Goal: Information Seeking & Learning: Learn about a topic

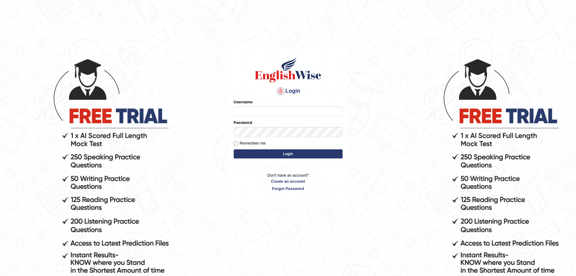
type input "yalineem"
click at [272, 151] on button "Login" at bounding box center [288, 153] width 109 height 9
type input "yalineem"
click at [291, 151] on button "Login" at bounding box center [288, 153] width 109 height 9
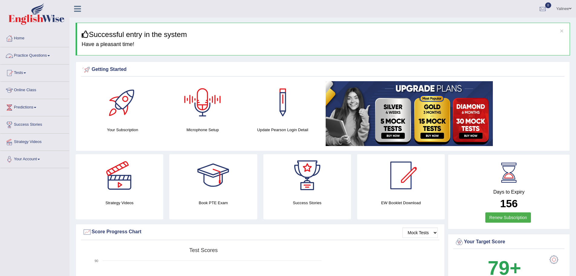
click at [29, 57] on link "Practice Questions" at bounding box center [34, 54] width 69 height 15
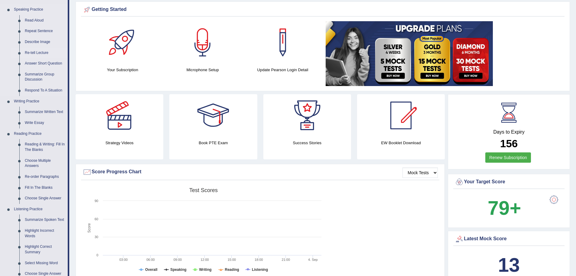
scroll to position [61, 0]
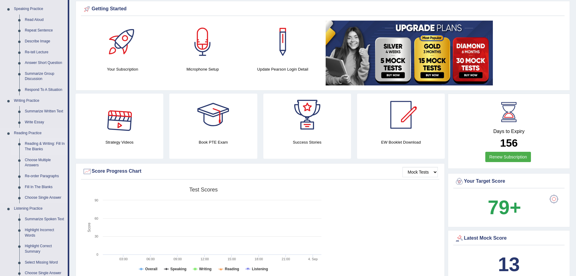
click at [41, 145] on link "Reading & Writing: Fill In The Blanks" at bounding box center [45, 146] width 46 height 16
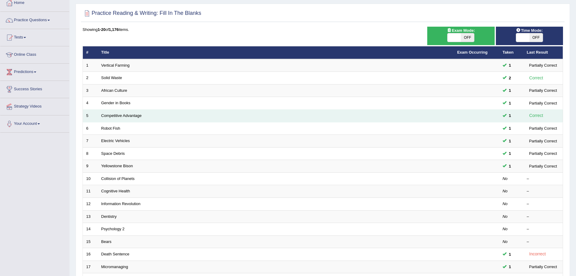
scroll to position [61, 0]
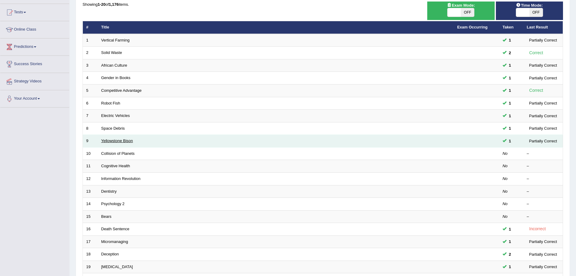
click at [112, 141] on link "Yellowstone Bison" at bounding box center [117, 140] width 32 height 5
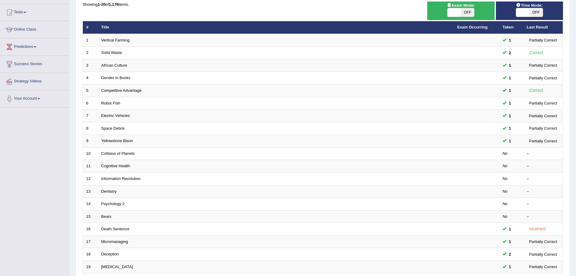
click at [524, 11] on span at bounding box center [523, 12] width 13 height 8
checkbox input "true"
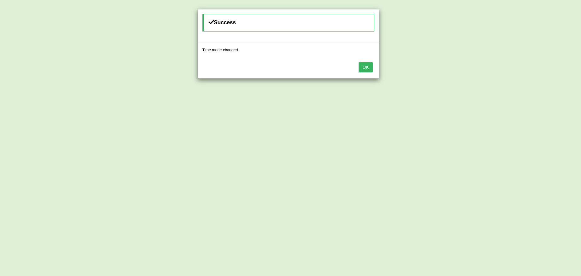
click at [366, 67] on button "OK" at bounding box center [366, 67] width 14 height 10
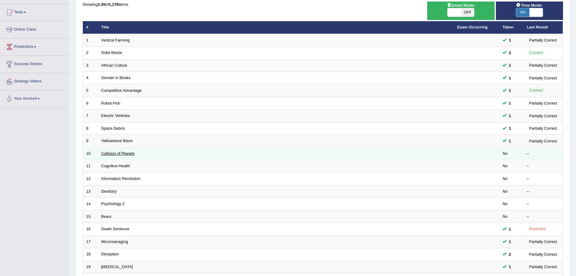
click at [115, 154] on link "Collision of Planets" at bounding box center [118, 153] width 34 height 5
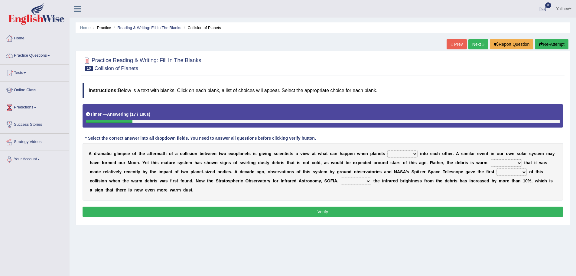
click at [407, 155] on select "crash explore roam implode" at bounding box center [403, 153] width 30 height 7
select select "crash"
click at [388, 150] on select "crash explore roam implode" at bounding box center [403, 153] width 30 height 7
click at [505, 163] on select "reinforcing sentencing forging conducing" at bounding box center [506, 162] width 31 height 7
select select "forging"
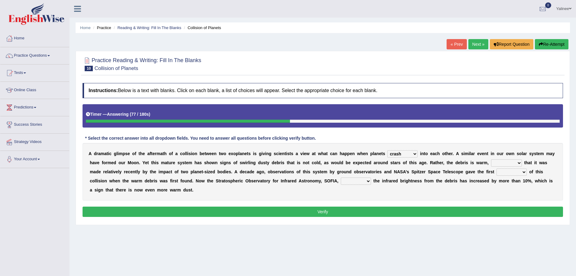
click at [491, 159] on select "reinforcing sentencing forging conducing" at bounding box center [506, 162] width 31 height 7
click at [514, 172] on select "pints faints hints taints" at bounding box center [512, 171] width 30 height 7
select select "hints"
click at [497, 168] on select "pints faints hints taints" at bounding box center [512, 171] width 30 height 7
click at [360, 181] on select "concealed revealed repealed unsealed" at bounding box center [356, 180] width 30 height 7
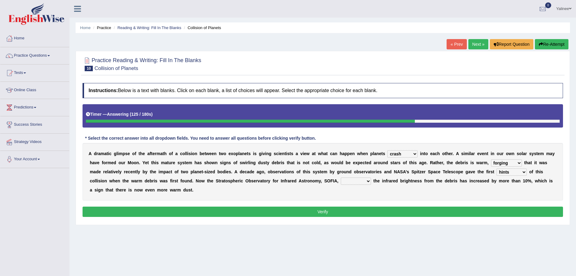
select select "revealed"
click at [341, 177] on select "concealed revealed repealed unsealed" at bounding box center [356, 180] width 30 height 7
click at [327, 211] on button "Verify" at bounding box center [323, 211] width 481 height 10
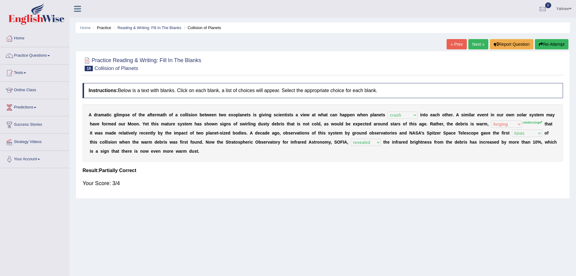
click at [473, 44] on link "Next »" at bounding box center [479, 44] width 20 height 10
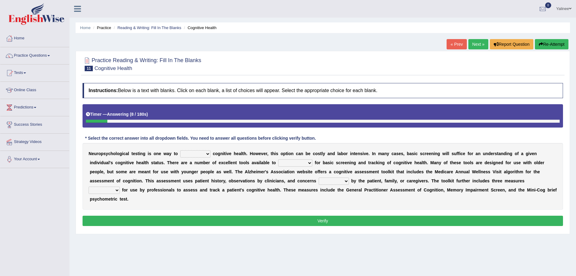
click at [198, 154] on select "obsess assess possess access" at bounding box center [195, 153] width 30 height 7
select select "assess"
click at [180, 150] on select "obsess assess possess access" at bounding box center [195, 153] width 30 height 7
click at [293, 164] on select "stationers practitioners petitioners questioners" at bounding box center [295, 162] width 34 height 7
select select "practitioners"
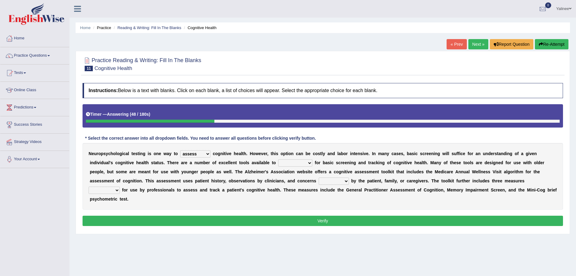
click at [278, 159] on select "stationers practitioners petitioners questioners" at bounding box center [295, 162] width 34 height 7
click at [335, 182] on select "raised rising arising praised" at bounding box center [334, 180] width 30 height 7
select select "raised"
click at [319, 177] on select "raised rising arising praised" at bounding box center [334, 180] width 30 height 7
click at [113, 190] on select "validated intimidated dilapidated antedated" at bounding box center [104, 189] width 31 height 7
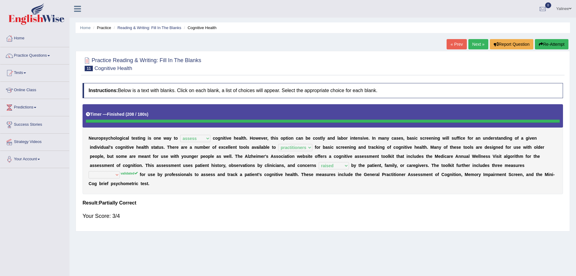
click at [477, 44] on link "Next »" at bounding box center [479, 44] width 20 height 10
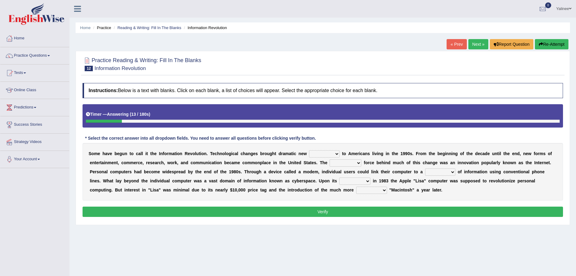
click at [331, 153] on select "challenges puzzles options confusion" at bounding box center [324, 153] width 31 height 7
select select "options"
click at [309, 150] on select "challenges puzzles options confusion" at bounding box center [324, 153] width 31 height 7
click at [354, 162] on select "unremitting uninspiring driving insinuating" at bounding box center [346, 162] width 32 height 7
select select "driving"
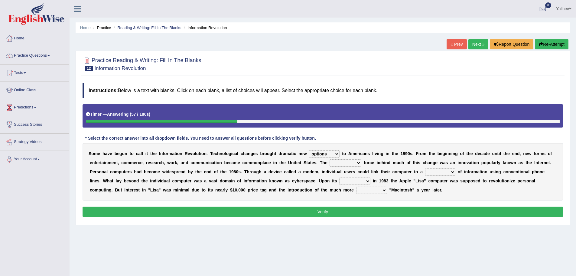
click at [330, 159] on select "unremitting uninspiring driving insinuating" at bounding box center [346, 162] width 32 height 7
click at [436, 170] on select "magnitude bulk wealth volume" at bounding box center [440, 171] width 30 height 7
select select "bulk"
click at [425, 168] on select "magnitude bulk wealth volume" at bounding box center [440, 171] width 30 height 7
click at [356, 180] on select "relief release publication emission" at bounding box center [355, 180] width 31 height 7
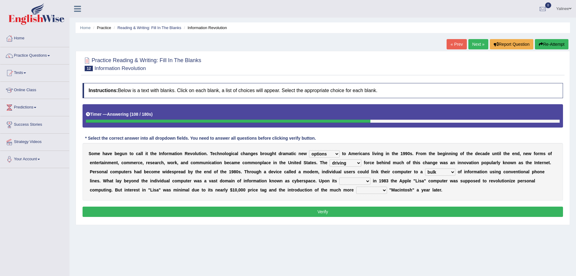
select select "release"
click at [340, 177] on select "relief release publication emission" at bounding box center [355, 180] width 31 height 7
click at [374, 192] on select "convenient affordable advanced formidable" at bounding box center [371, 189] width 31 height 7
select select "advanced"
click at [356, 186] on select "convenient affordable advanced formidable" at bounding box center [371, 189] width 31 height 7
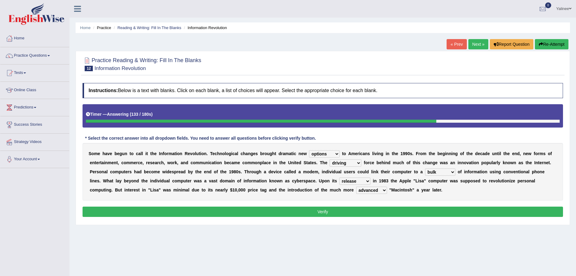
click at [372, 212] on button "Verify" at bounding box center [323, 211] width 481 height 10
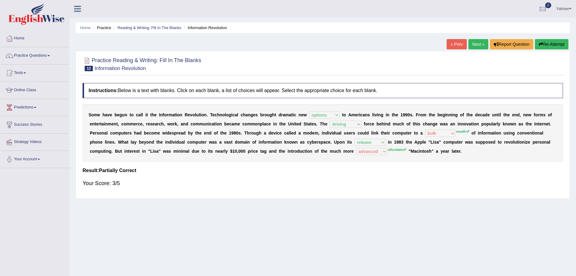
click at [478, 44] on link "Next »" at bounding box center [479, 44] width 20 height 10
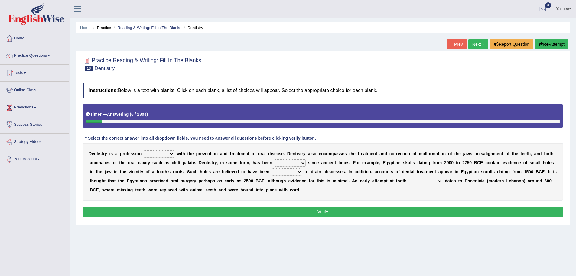
click at [167, 153] on select "agreed dealt concerned taken" at bounding box center [159, 153] width 30 height 7
select select "dealt"
click at [144, 150] on select "agreed dealt concerned taken" at bounding box center [159, 153] width 30 height 7
click at [290, 162] on select "criticized replaced practiced abandoned" at bounding box center [290, 162] width 31 height 7
select select "practiced"
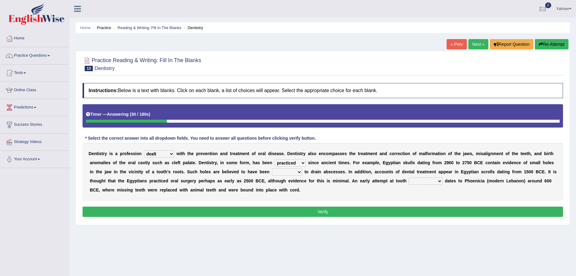
click at [275, 159] on select "criticized replaced practiced abandoned" at bounding box center [290, 162] width 31 height 7
click at [290, 172] on select "fluctuated laminated drilled sealed" at bounding box center [287, 171] width 30 height 7
select select "drilled"
click at [272, 168] on select "fluctuated laminated drilled sealed" at bounding box center [287, 171] width 30 height 7
click at [429, 181] on select "reparation sacrament restitution replacement" at bounding box center [426, 180] width 34 height 7
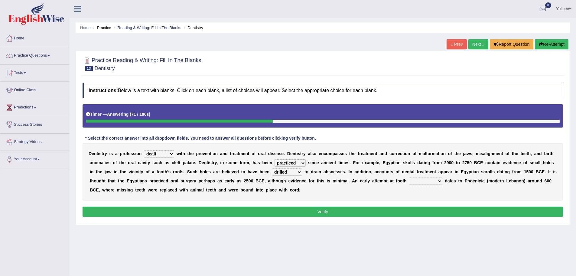
select select "replacement"
click at [409, 177] on select "reparation sacrament restitution replacement" at bounding box center [426, 180] width 34 height 7
click at [350, 210] on button "Verify" at bounding box center [323, 211] width 481 height 10
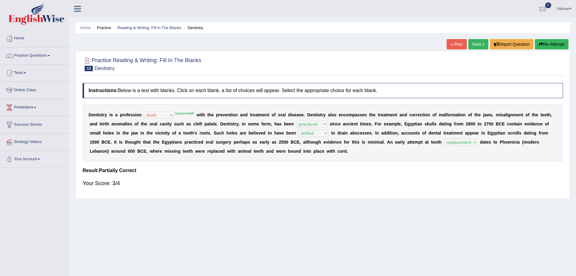
click at [477, 45] on link "Next »" at bounding box center [479, 44] width 20 height 10
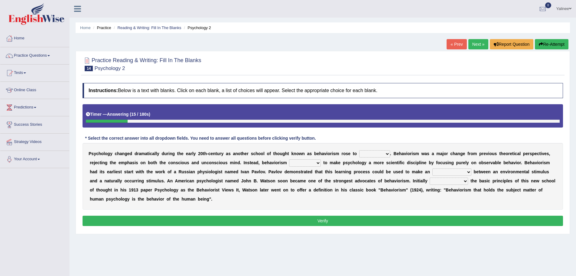
click at [377, 155] on select "dominance temptation challenge temper" at bounding box center [374, 153] width 31 height 7
click at [359, 150] on select "dominance temptation challenge temper" at bounding box center [374, 153] width 31 height 7
click at [312, 165] on select "reproached reproved strove rewove" at bounding box center [305, 162] width 32 height 7
click at [373, 153] on select "dominance temptation challenge temper" at bounding box center [374, 153] width 31 height 7
select select "challenge"
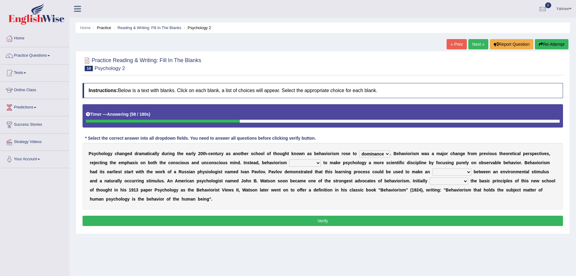
click at [359, 150] on select "dominance temptation challenge temper" at bounding box center [374, 153] width 31 height 7
click at [305, 165] on select "reproached reproved strove rewove" at bounding box center [305, 162] width 32 height 7
select select "strove"
click at [289, 159] on select "reproached reproved strove rewove" at bounding box center [305, 162] width 32 height 7
click at [444, 172] on select "acclimatization association union combination" at bounding box center [452, 171] width 39 height 7
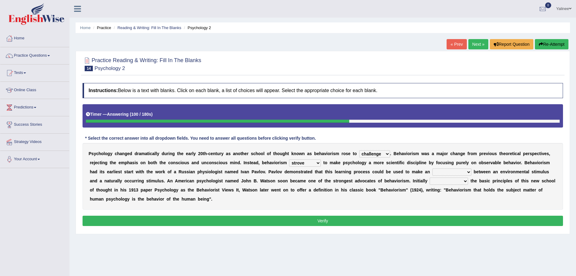
select select "combination"
click at [433, 168] on select "acclimatization association union combination" at bounding box center [452, 171] width 39 height 7
click at [442, 182] on select "questioning foreshortening unburdening outlining" at bounding box center [449, 180] width 38 height 7
click at [430, 177] on select "questioning foreshortening unburdening outlining" at bounding box center [449, 180] width 38 height 7
click at [461, 181] on select "questioning foreshortening unburdening outlining" at bounding box center [449, 180] width 38 height 7
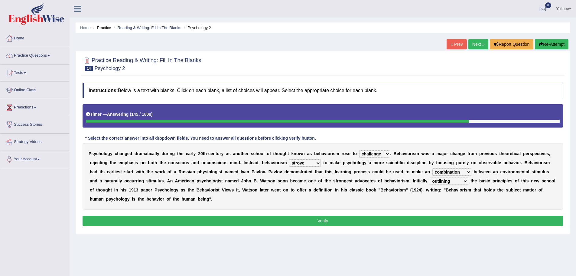
select select "questioning"
click at [430, 177] on select "questioning foreshortening unburdening outlining" at bounding box center [449, 180] width 38 height 7
click at [273, 220] on button "Verify" at bounding box center [323, 220] width 481 height 10
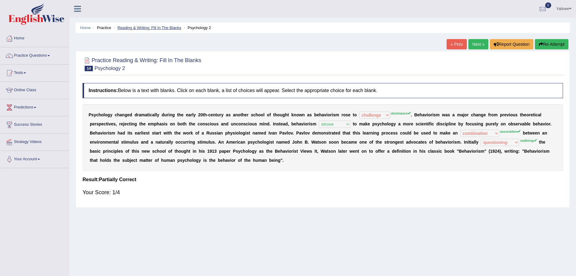
click at [150, 28] on link "Reading & Writing: Fill In The Blanks" at bounding box center [149, 27] width 64 height 5
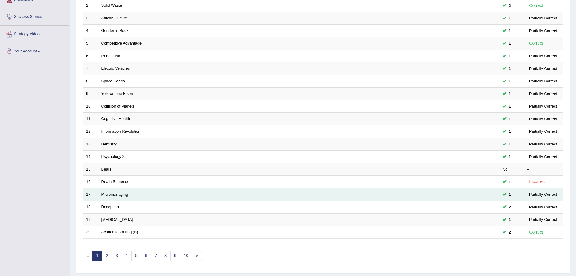
scroll to position [125, 0]
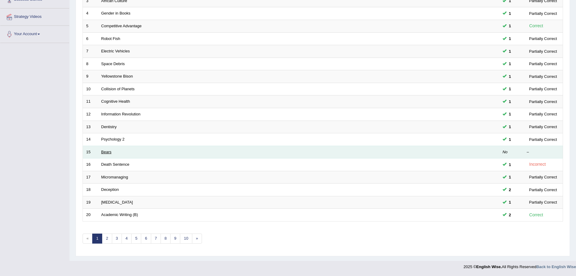
click at [104, 152] on link "Bears" at bounding box center [106, 151] width 10 height 5
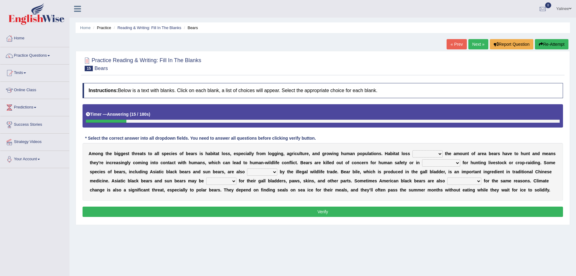
click at [440, 154] on select "increases reduces complies interacts" at bounding box center [428, 153] width 30 height 7
select select "increases"
click at [413, 150] on select "increases reduces complies interacts" at bounding box center [428, 153] width 30 height 7
click at [438, 164] on select "coalition retaliation appreciation disinformation" at bounding box center [441, 162] width 38 height 7
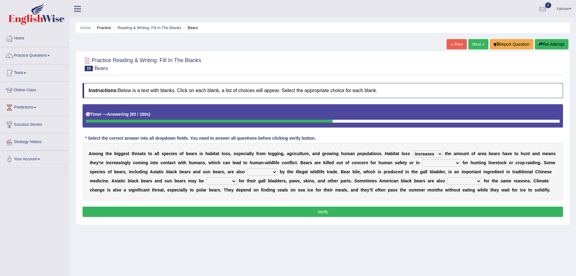
select select "retaliation"
click at [422, 159] on select "coalition retaliation appreciation disinformation" at bounding box center [441, 162] width 38 height 7
click at [260, 172] on select "protected prohibited fattened threatened" at bounding box center [262, 171] width 30 height 7
select select "threatened"
click at [247, 168] on select "protected prohibited fattened threatened" at bounding box center [262, 171] width 30 height 7
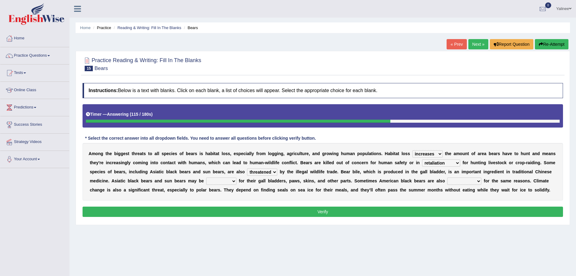
click at [269, 173] on select "protected prohibited fattened threatened" at bounding box center [262, 171] width 30 height 7
drag, startPoint x: 300, startPoint y: 189, endPoint x: 304, endPoint y: 189, distance: 3.9
click at [302, 189] on div "A m o n g t h e b i g g e s t t h r e a t s t o a l l s p e c i e s o f b e a r…" at bounding box center [323, 171] width 481 height 57
click at [218, 181] on select "poached squelched coached blenched" at bounding box center [221, 180] width 30 height 7
select select "poached"
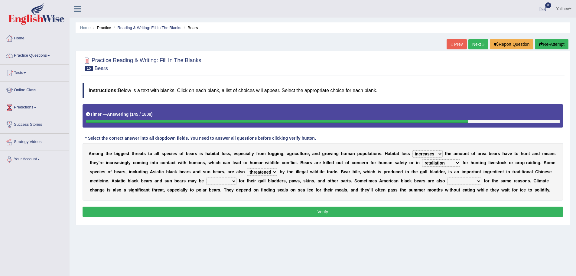
click at [206, 177] on select "poached squelched coached blenched" at bounding box center [221, 180] width 30 height 7
click at [459, 182] on select "begot foreseen encountered targeted" at bounding box center [465, 180] width 34 height 7
select select "targeted"
click at [448, 177] on select "begot foreseen encountered targeted" at bounding box center [465, 180] width 34 height 7
click at [341, 213] on button "Verify" at bounding box center [323, 211] width 481 height 10
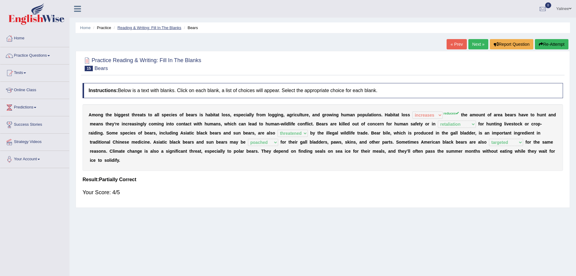
click at [130, 28] on link "Reading & Writing: Fill In The Blanks" at bounding box center [149, 27] width 64 height 5
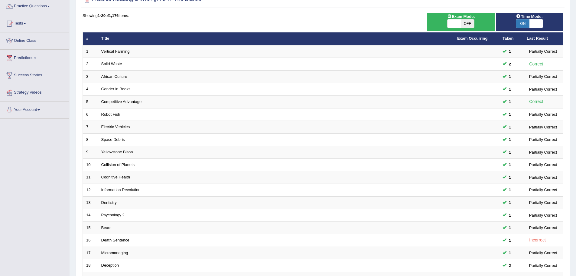
scroll to position [125, 0]
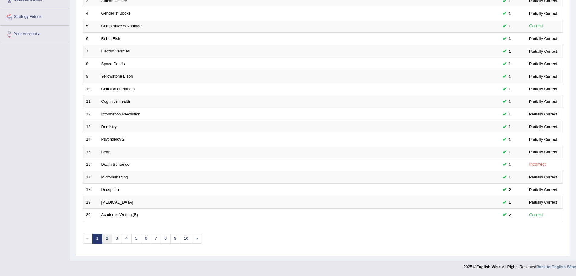
click at [107, 237] on link "2" at bounding box center [107, 238] width 10 height 10
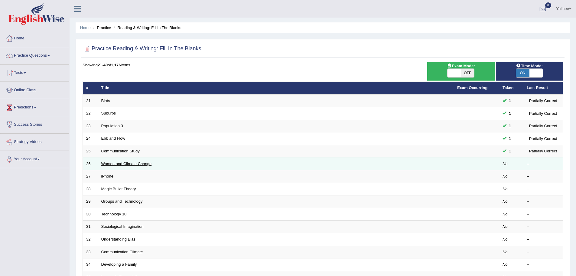
click at [120, 164] on link "Women and Climate Change" at bounding box center [126, 163] width 51 height 5
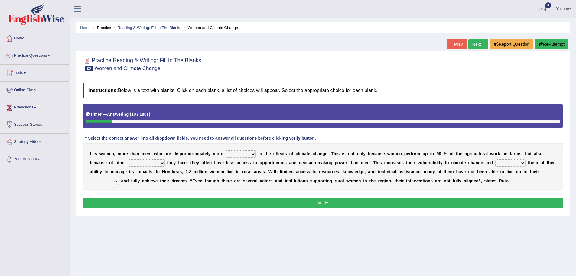
click at [247, 155] on select "defensive beatable vulnerable defective" at bounding box center [241, 153] width 30 height 7
select select "vulnerable"
click at [226, 150] on select "defensive beatable vulnerable defective" at bounding box center [241, 153] width 30 height 7
click at [158, 163] on select "chances challenges awkwardness changes" at bounding box center [147, 162] width 36 height 7
select select "challenges"
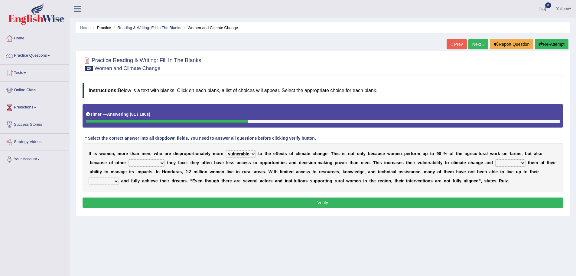
click at [129, 159] on select "chances challenges awkwardness changes" at bounding box center [147, 162] width 36 height 7
click at [503, 162] on select "deprives caprices deposits thrives" at bounding box center [511, 162] width 30 height 7
select select "thrives"
click at [496, 159] on select "deprives caprices deposits thrives" at bounding box center [511, 162] width 30 height 7
click at [103, 181] on select "endurance patience capacities publicity" at bounding box center [104, 180] width 30 height 7
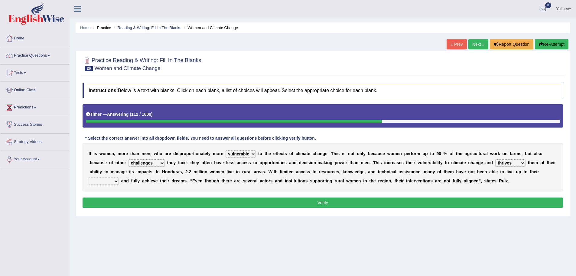
select select "patience"
click at [89, 177] on select "endurance patience capacities publicity" at bounding box center [104, 180] width 30 height 7
click at [325, 202] on button "Verify" at bounding box center [323, 202] width 481 height 10
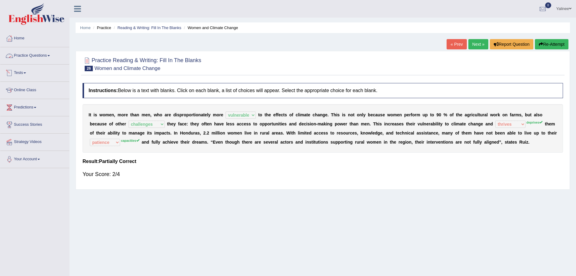
click at [40, 60] on link "Practice Questions" at bounding box center [34, 54] width 69 height 15
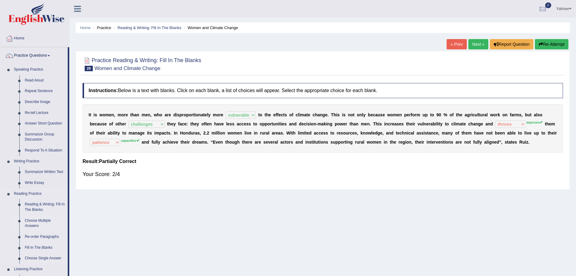
click at [33, 221] on link "Choose Multiple Answers" at bounding box center [45, 223] width 46 height 16
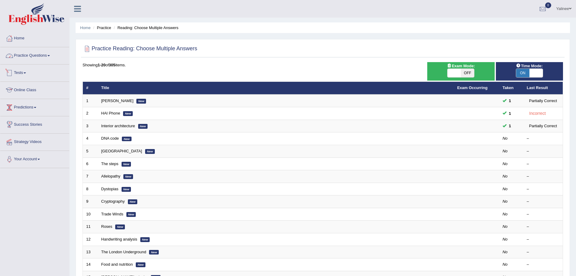
click at [39, 57] on link "Practice Questions" at bounding box center [34, 54] width 69 height 15
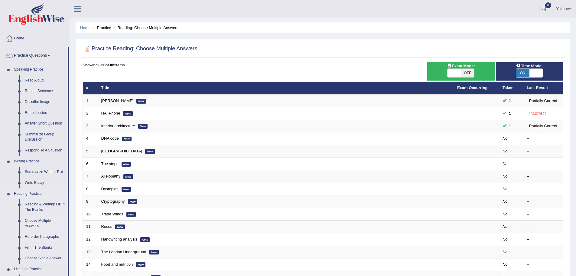
click at [39, 239] on link "Re-order Paragraphs" at bounding box center [45, 236] width 46 height 11
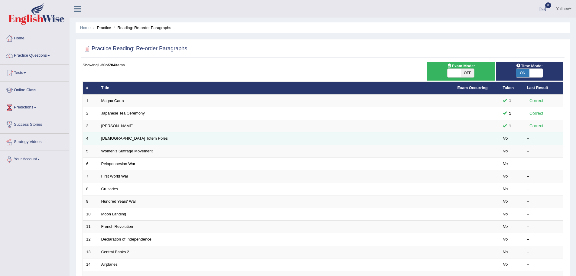
click at [123, 139] on link "[DEMOGRAPHIC_DATA] Totem Poles" at bounding box center [134, 138] width 67 height 5
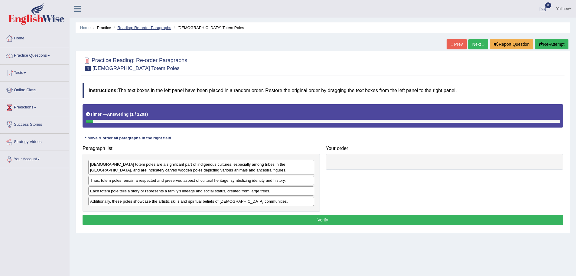
click at [148, 26] on link "Reading: Re-order Paragraphs" at bounding box center [144, 27] width 54 height 5
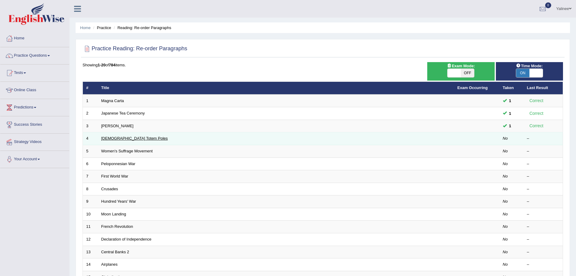
click at [113, 139] on link "[DEMOGRAPHIC_DATA] Totem Poles" at bounding box center [134, 138] width 67 height 5
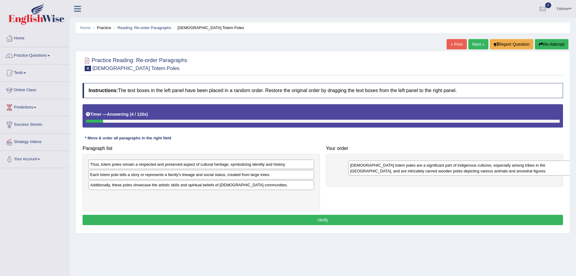
drag, startPoint x: 169, startPoint y: 166, endPoint x: 417, endPoint y: 164, distance: 247.5
click at [417, 164] on div "Native American totem poles are a significant part of indigenous cultures, espe…" at bounding box center [462, 167] width 226 height 15
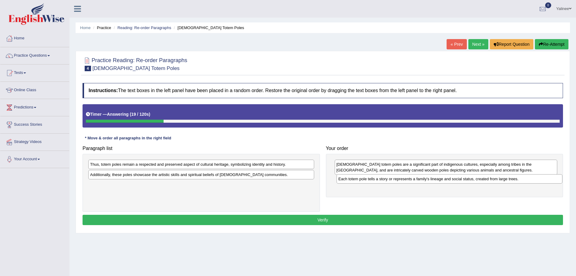
drag, startPoint x: 167, startPoint y: 176, endPoint x: 415, endPoint y: 179, distance: 248.5
click at [415, 179] on div "Each totem pole tells a story or represents a family's lineage and social statu…" at bounding box center [450, 178] width 226 height 9
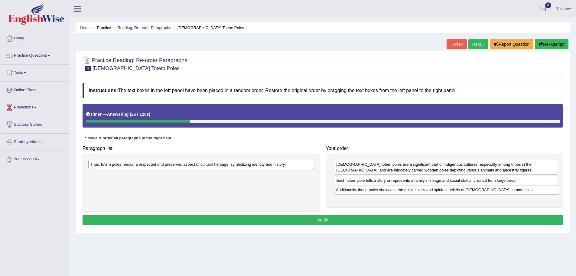
drag, startPoint x: 173, startPoint y: 175, endPoint x: 418, endPoint y: 190, distance: 245.3
click at [418, 190] on div "Additionally, these poles showcase the artistic skills and spiritual beliefs of…" at bounding box center [447, 189] width 226 height 9
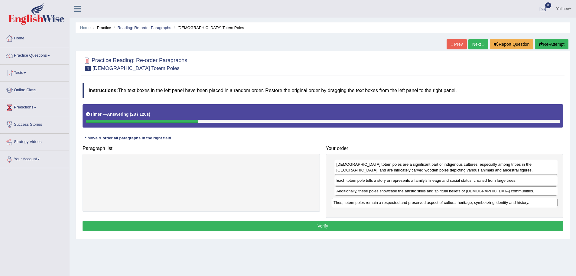
drag, startPoint x: 238, startPoint y: 163, endPoint x: 481, endPoint y: 202, distance: 246.6
click at [481, 202] on div "Thus, totem poles remain a respected and preserved aspect of cultural heritage,…" at bounding box center [445, 202] width 226 height 9
click at [348, 223] on button "Verify" at bounding box center [323, 226] width 481 height 10
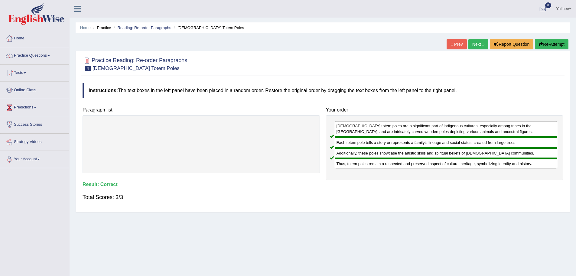
click at [477, 45] on link "Next »" at bounding box center [479, 44] width 20 height 10
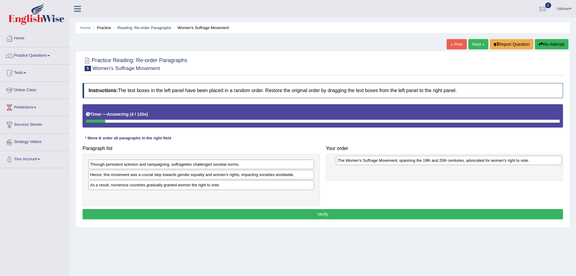
drag, startPoint x: 163, startPoint y: 197, endPoint x: 411, endPoint y: 162, distance: 250.0
click at [411, 162] on div "The Women's Suffrage Movement, spanning the 19th and 20th centuries, advocated …" at bounding box center [449, 160] width 226 height 9
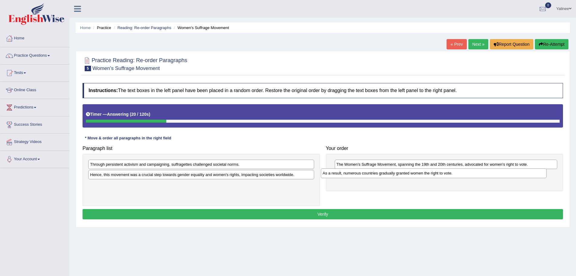
drag, startPoint x: 159, startPoint y: 187, endPoint x: 392, endPoint y: 175, distance: 233.0
click at [392, 175] on div "As a result, numerous countries gradually granted women the right to vote." at bounding box center [434, 172] width 226 height 9
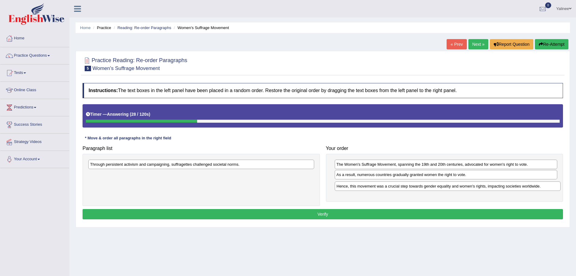
drag, startPoint x: 182, startPoint y: 176, endPoint x: 427, endPoint y: 188, distance: 245.7
click at [427, 188] on div "Hence, this movement was a crucial step towards gender equality and women's rig…" at bounding box center [448, 185] width 226 height 9
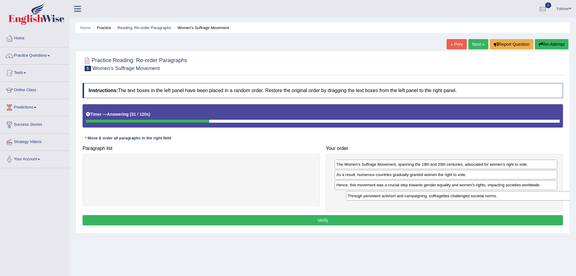
drag, startPoint x: 151, startPoint y: 165, endPoint x: 406, endPoint y: 196, distance: 256.7
click at [406, 196] on div "Through persistent activism and campaigning, suffragettes challenged societal n…" at bounding box center [459, 195] width 226 height 9
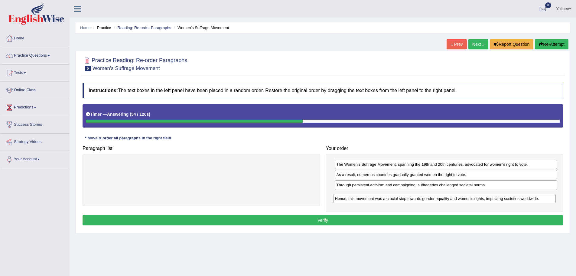
drag, startPoint x: 431, startPoint y: 186, endPoint x: 431, endPoint y: 199, distance: 12.7
click at [431, 199] on div "Hence, this movement was a crucial step towards gender equality and women's rig…" at bounding box center [444, 198] width 223 height 9
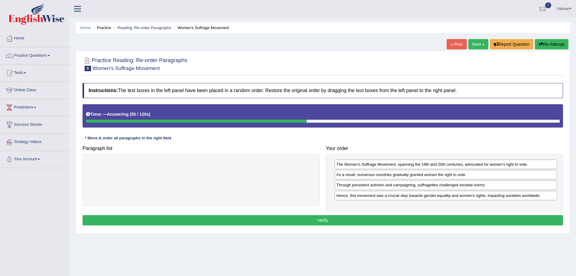
click at [390, 218] on button "Verify" at bounding box center [323, 220] width 481 height 10
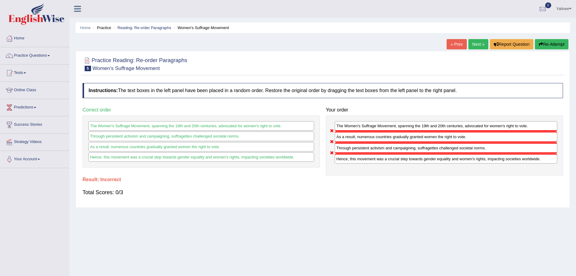
click at [555, 46] on button "Re-Attempt" at bounding box center [552, 44] width 34 height 10
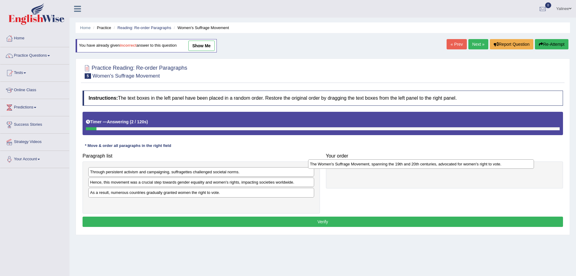
drag, startPoint x: 156, startPoint y: 205, endPoint x: 376, endPoint y: 166, distance: 223.4
click at [376, 166] on div "The Women's Suffrage Movement, spanning the 19th and 20th centuries, advocated …" at bounding box center [421, 163] width 226 height 9
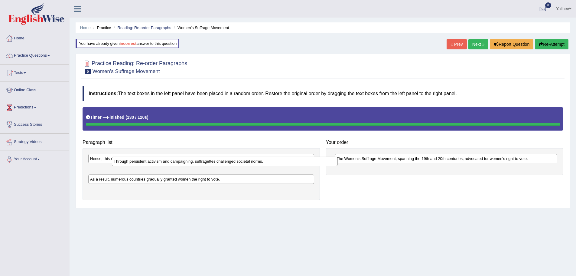
drag, startPoint x: 159, startPoint y: 159, endPoint x: 182, endPoint y: 162, distance: 23.2
click at [183, 162] on div "Through persistent activism and campaigning, suffragettes challenged societal n…" at bounding box center [225, 160] width 226 height 9
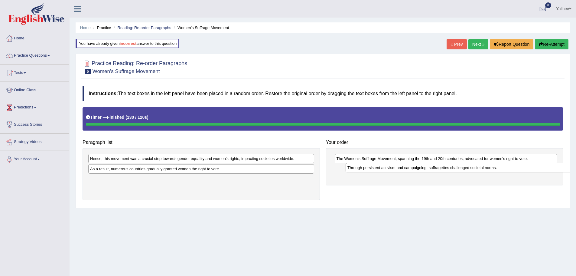
drag, startPoint x: 216, startPoint y: 170, endPoint x: 473, endPoint y: 169, distance: 257.2
click at [473, 169] on div "Through persistent activism and campaigning, suffragettes challenged societal n…" at bounding box center [459, 167] width 226 height 9
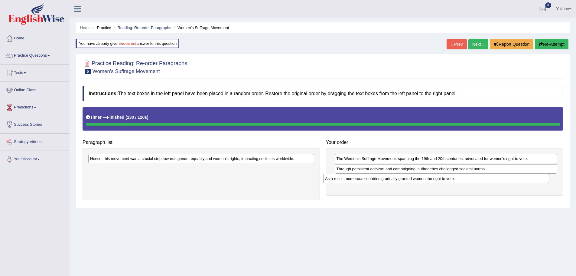
drag, startPoint x: 240, startPoint y: 169, endPoint x: 475, endPoint y: 178, distance: 235.3
click at [475, 178] on div "As a result, numerous countries gradually granted women the right to vote." at bounding box center [436, 178] width 226 height 9
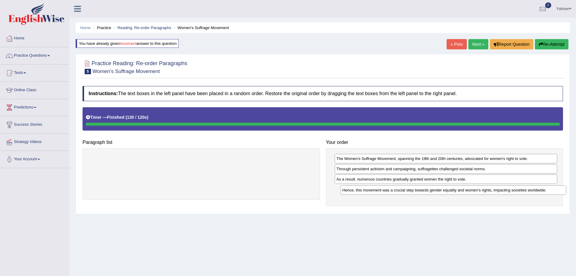
drag, startPoint x: 263, startPoint y: 161, endPoint x: 516, endPoint y: 192, distance: 254.3
click at [516, 192] on div "Hence, this movement was a crucial step towards gender equality and women's rig…" at bounding box center [454, 189] width 226 height 9
click at [472, 43] on link "Next »" at bounding box center [479, 44] width 20 height 10
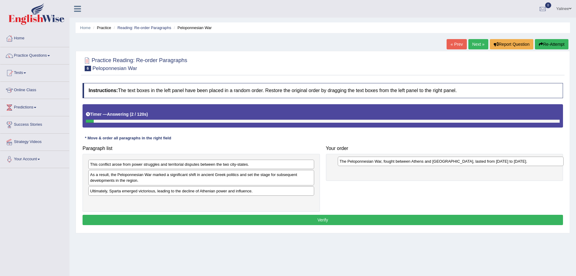
drag, startPoint x: 108, startPoint y: 202, endPoint x: 345, endPoint y: 161, distance: 239.8
click at [345, 161] on div "The Peloponnesian War, fought between Athens and Sparta, lasted from 431 to 404…" at bounding box center [451, 160] width 226 height 9
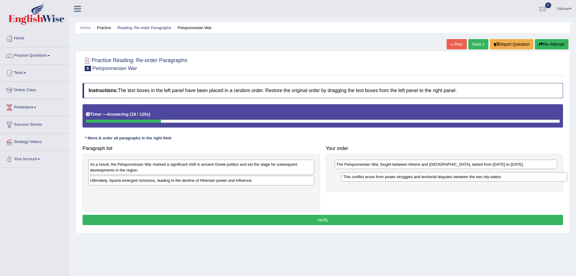
drag, startPoint x: 234, startPoint y: 167, endPoint x: 442, endPoint y: 177, distance: 208.5
click at [442, 177] on div "This conflict arose from power struggles and territorial disputes between the t…" at bounding box center [455, 176] width 226 height 9
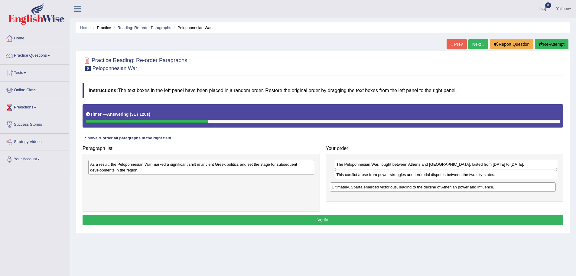
drag, startPoint x: 174, startPoint y: 182, endPoint x: 416, endPoint y: 189, distance: 241.9
click at [416, 189] on div "Ultimately, Sparta emerged victorious, leading to the decline of Athenian power…" at bounding box center [443, 186] width 226 height 9
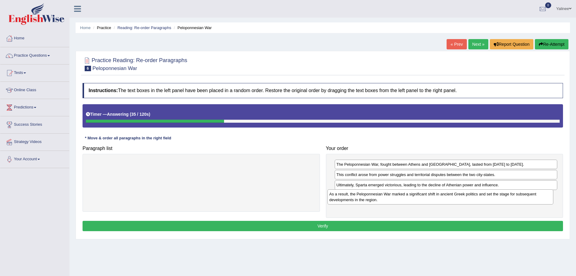
drag, startPoint x: 256, startPoint y: 167, endPoint x: 496, endPoint y: 197, distance: 241.2
click at [496, 197] on div "As a result, the Peloponnesian War marked a significant shift in ancient Greek …" at bounding box center [441, 196] width 226 height 15
click at [425, 225] on button "Verify" at bounding box center [323, 226] width 481 height 10
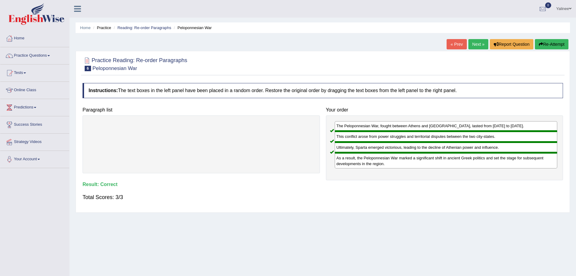
click at [477, 46] on link "Next »" at bounding box center [479, 44] width 20 height 10
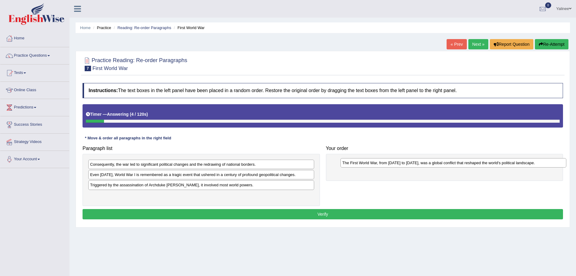
drag, startPoint x: 168, startPoint y: 198, endPoint x: 420, endPoint y: 165, distance: 254.5
click at [420, 165] on div "The First World War, from 1914 to 1918, was a global conflict that reshaped the…" at bounding box center [454, 162] width 226 height 9
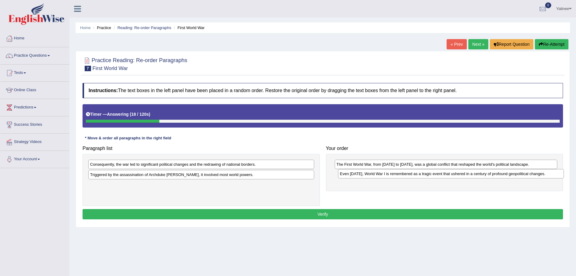
drag, startPoint x: 184, startPoint y: 176, endPoint x: 424, endPoint y: 175, distance: 240.3
click at [424, 175] on div "Even today, World War I is remembered as a tragic event that ushered in a centu…" at bounding box center [451, 173] width 226 height 9
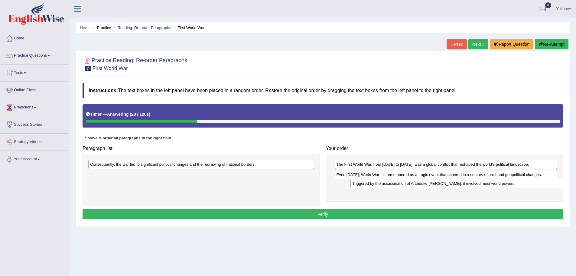
drag, startPoint x: 253, startPoint y: 176, endPoint x: 427, endPoint y: 183, distance: 173.8
click at [427, 183] on div "Triggered by the assassination of Archduke Franz Ferdinand, it involved most wo…" at bounding box center [464, 183] width 226 height 9
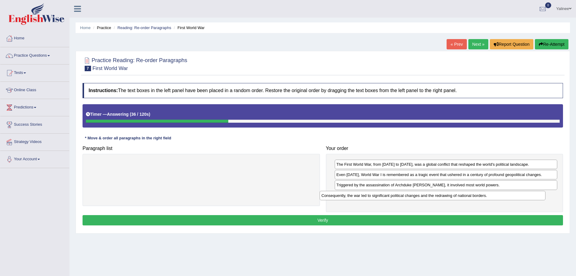
drag, startPoint x: 187, startPoint y: 167, endPoint x: 426, endPoint y: 199, distance: 241.2
click at [426, 199] on div "Consequently, the war led to significant political changes and the redrawing of…" at bounding box center [433, 195] width 226 height 9
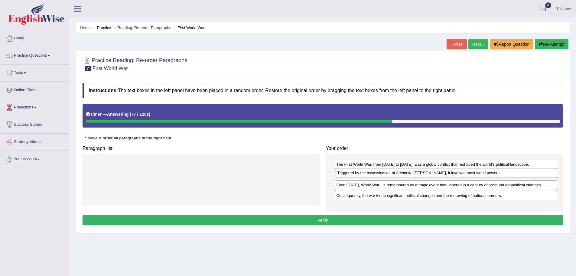
drag, startPoint x: 416, startPoint y: 187, endPoint x: 417, endPoint y: 175, distance: 12.1
click at [417, 175] on div "Triggered by the assassination of Archduke Franz Ferdinand, it involved most wo…" at bounding box center [447, 172] width 223 height 9
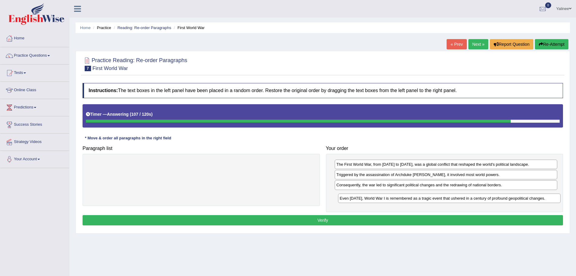
drag, startPoint x: 411, startPoint y: 185, endPoint x: 414, endPoint y: 199, distance: 13.7
click at [414, 199] on div "Even today, World War I is remembered as a tragic event that ushered in a centu…" at bounding box center [449, 197] width 223 height 9
click at [330, 218] on button "Verify" at bounding box center [323, 220] width 481 height 10
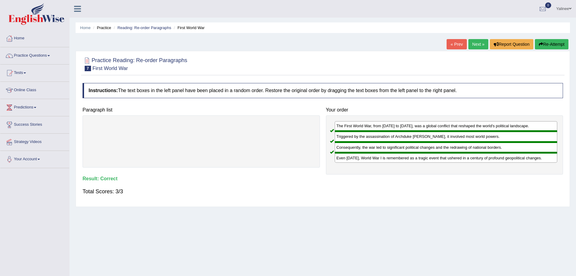
click at [477, 45] on link "Next »" at bounding box center [479, 44] width 20 height 10
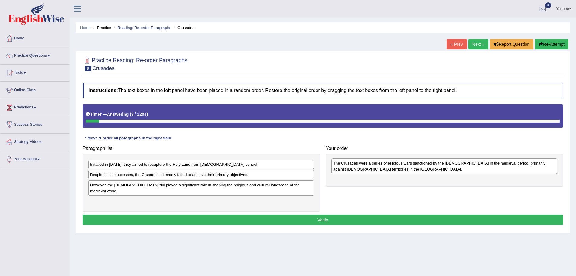
drag, startPoint x: 166, startPoint y: 190, endPoint x: 410, endPoint y: 168, distance: 245.5
click at [410, 168] on div "The Crusades were a series of religious wars sanctioned by the [DEMOGRAPHIC_DAT…" at bounding box center [445, 165] width 226 height 15
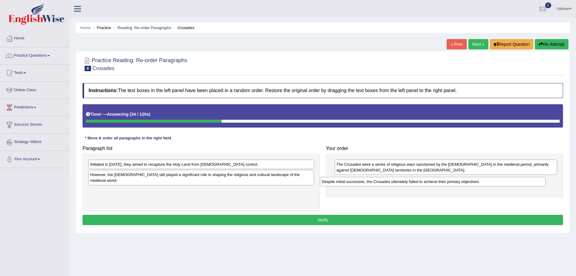
drag, startPoint x: 172, startPoint y: 177, endPoint x: 405, endPoint y: 184, distance: 233.1
click at [405, 184] on div "Despite initial successes, the Crusades ultimately failed to achieve their prim…" at bounding box center [433, 181] width 226 height 9
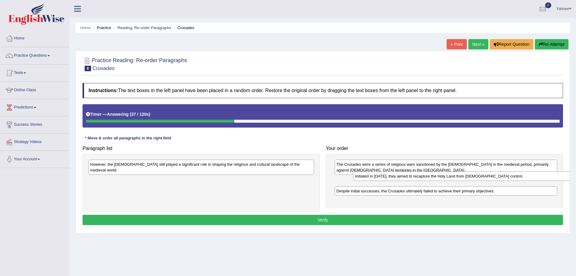
drag, startPoint x: 185, startPoint y: 162, endPoint x: 441, endPoint y: 174, distance: 256.0
click at [441, 174] on div "Initiated in [DATE], they aimed to recapture the Holy Land from [DEMOGRAPHIC_DA…" at bounding box center [466, 175] width 226 height 9
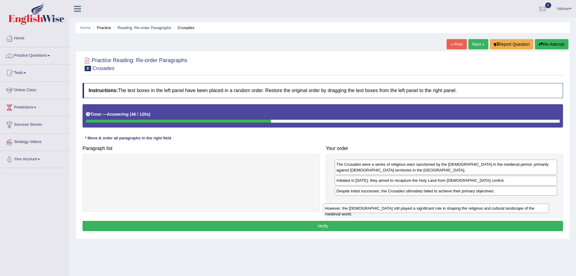
drag, startPoint x: 193, startPoint y: 164, endPoint x: 430, endPoint y: 208, distance: 240.7
click at [430, 208] on div "However, the [DEMOGRAPHIC_DATA] still played a significant role in shaping the …" at bounding box center [436, 207] width 226 height 9
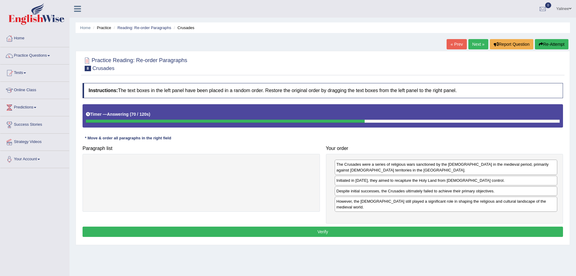
click at [338, 226] on button "Verify" at bounding box center [323, 231] width 481 height 10
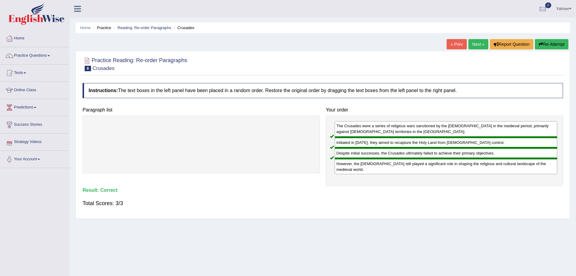
click at [473, 45] on link "Next »" at bounding box center [479, 44] width 20 height 10
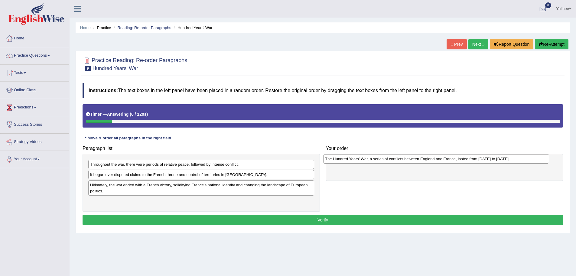
drag, startPoint x: 165, startPoint y: 202, endPoint x: 400, endPoint y: 159, distance: 238.9
click at [400, 159] on div "The Hundred Years' War, a series of conflicts between England and France, laste…" at bounding box center [436, 158] width 226 height 9
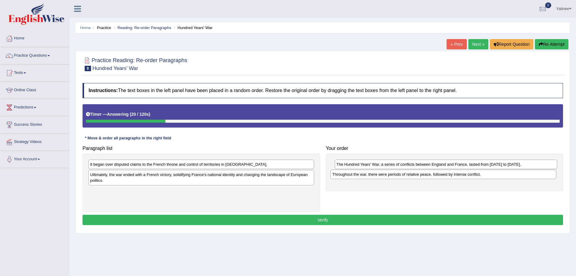
drag, startPoint x: 176, startPoint y: 165, endPoint x: 418, endPoint y: 175, distance: 242.6
click at [418, 175] on div "Throughout the war, there were periods of relative peace, followed by intense c…" at bounding box center [444, 173] width 226 height 9
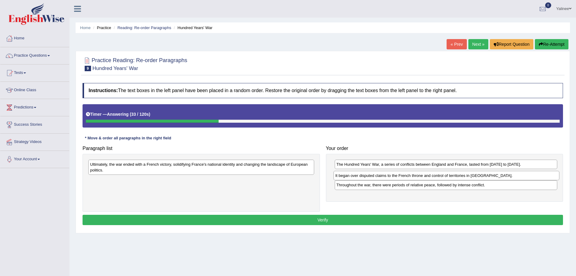
drag, startPoint x: 166, startPoint y: 165, endPoint x: 411, endPoint y: 176, distance: 245.7
click at [411, 176] on div "It began over disputed claims to the French throne and control of territories i…" at bounding box center [447, 175] width 226 height 9
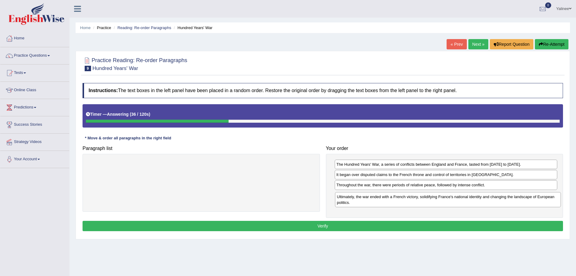
drag, startPoint x: 141, startPoint y: 167, endPoint x: 391, endPoint y: 200, distance: 252.4
click at [391, 200] on div "Ultimately, the war ended with a French victory, solidifying France's national …" at bounding box center [448, 199] width 226 height 15
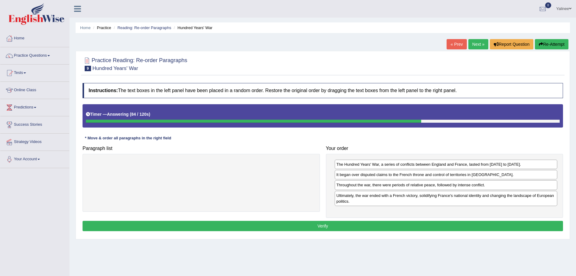
click at [300, 224] on button "Verify" at bounding box center [323, 226] width 481 height 10
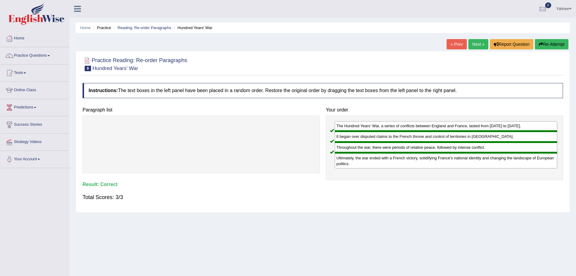
click at [477, 44] on link "Next »" at bounding box center [479, 44] width 20 height 10
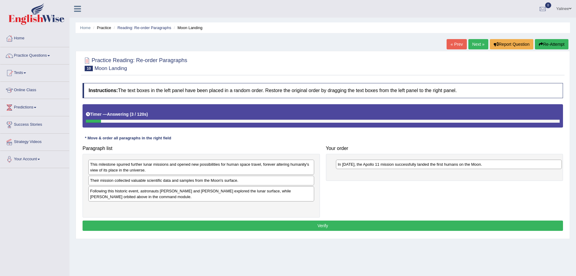
drag, startPoint x: 139, startPoint y: 191, endPoint x: 379, endPoint y: 162, distance: 241.4
click at [377, 163] on div "In 1969, the Apollo 11 mission successfully landed the first humans on the Moon." at bounding box center [449, 163] width 226 height 9
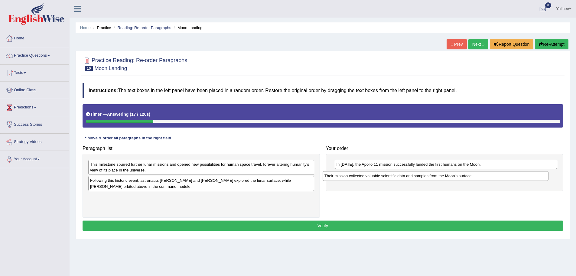
drag, startPoint x: 156, startPoint y: 182, endPoint x: 407, endPoint y: 175, distance: 251.6
click at [407, 175] on div "Their mission collected valuable scientific data and samples from the Moon's su…" at bounding box center [436, 175] width 226 height 9
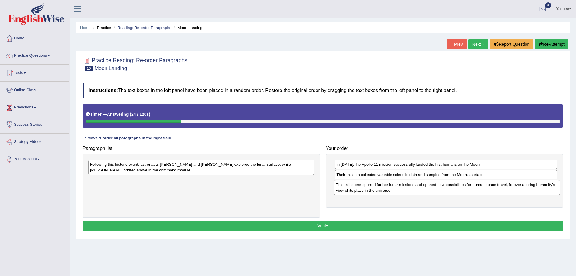
drag, startPoint x: 215, startPoint y: 173, endPoint x: 422, endPoint y: 187, distance: 208.0
click at [422, 187] on div "This milestone spurred further lunar missions and opened new possibilities for …" at bounding box center [447, 187] width 226 height 15
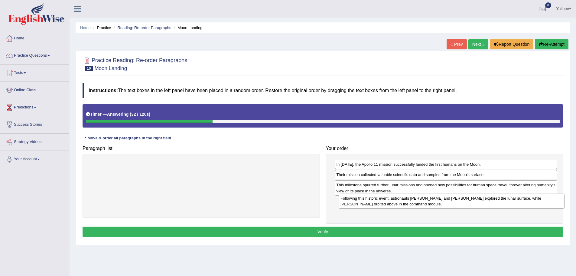
drag, startPoint x: 189, startPoint y: 164, endPoint x: 433, endPoint y: 197, distance: 246.4
click at [433, 197] on div "Following this historic event, astronauts Neil Armstrong and Buzz Aldrin explor…" at bounding box center [452, 200] width 226 height 15
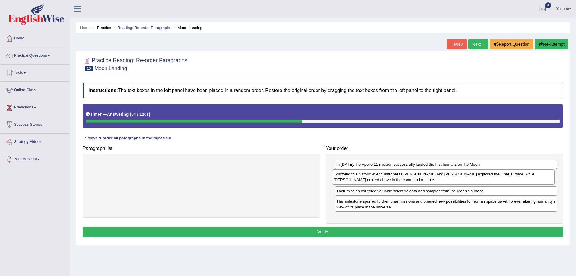
drag, startPoint x: 409, startPoint y: 208, endPoint x: 409, endPoint y: 181, distance: 27.2
click at [409, 181] on div "Following this historic event, astronauts Neil Armstrong and Buzz Aldrin explor…" at bounding box center [443, 176] width 223 height 15
click at [325, 232] on button "Verify" at bounding box center [323, 231] width 481 height 10
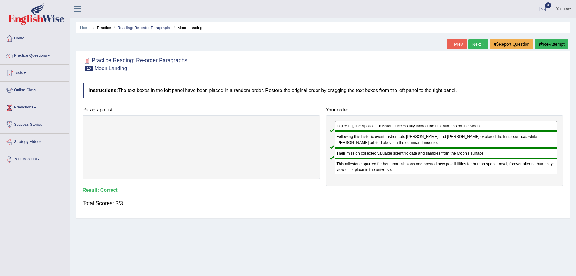
click at [478, 46] on link "Next »" at bounding box center [479, 44] width 20 height 10
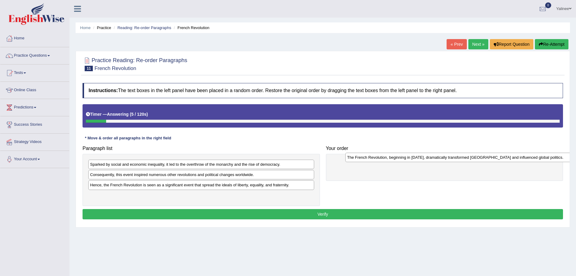
drag, startPoint x: 176, startPoint y: 176, endPoint x: 415, endPoint y: 161, distance: 239.5
click at [415, 161] on div "The French Revolution, beginning in [DATE], dramatically transformed [GEOGRAPHI…" at bounding box center [459, 157] width 226 height 9
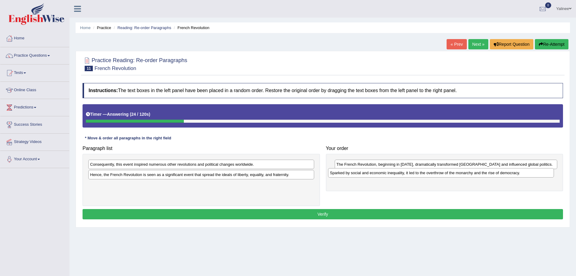
drag, startPoint x: 146, startPoint y: 167, endPoint x: 380, endPoint y: 174, distance: 234.6
click at [380, 174] on div "Sparked by social and economic inequality, it led to the overthrow of the monar…" at bounding box center [441, 172] width 226 height 9
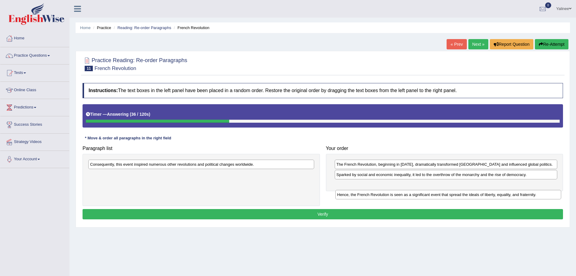
drag, startPoint x: 132, startPoint y: 176, endPoint x: 376, endPoint y: 192, distance: 244.1
click at [376, 192] on div "Hence, the French Revolution is seen as a significant event that spread the ide…" at bounding box center [449, 194] width 226 height 9
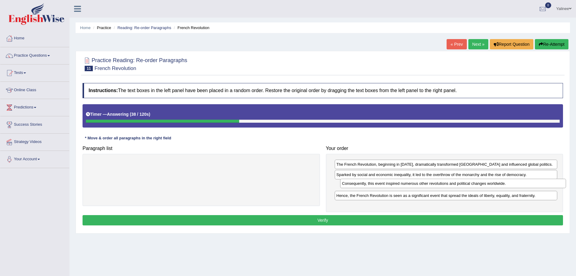
drag, startPoint x: 217, startPoint y: 165, endPoint x: 434, endPoint y: 183, distance: 217.4
click at [434, 183] on div "Consequently, this event inspired numerous other revolutions and political chan…" at bounding box center [453, 183] width 226 height 9
click at [320, 219] on button "Verify" at bounding box center [323, 220] width 481 height 10
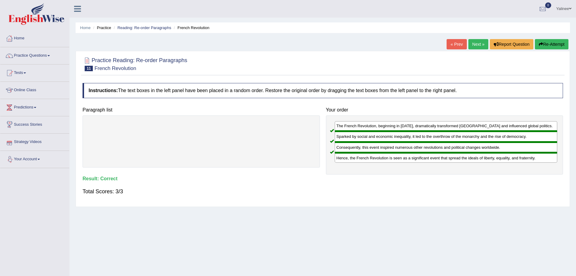
click at [476, 45] on link "Next »" at bounding box center [479, 44] width 20 height 10
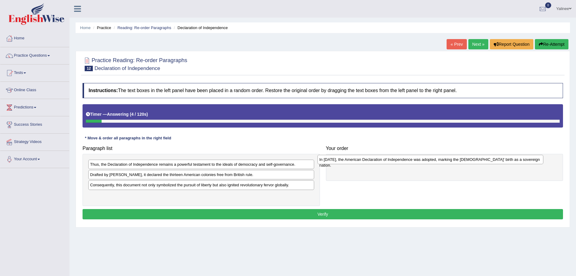
drag, startPoint x: 133, startPoint y: 195, endPoint x: 362, endPoint y: 159, distance: 231.9
click at [362, 159] on div "In 1776, the American Declaration of Independence was adopted, marking the Unit…" at bounding box center [431, 159] width 226 height 9
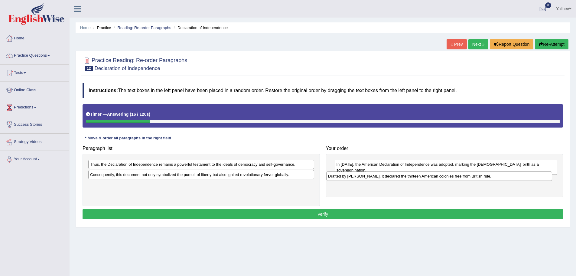
drag, startPoint x: 189, startPoint y: 175, endPoint x: 425, endPoint y: 177, distance: 235.7
click at [425, 177] on div "Drafted by Thomas Jefferson, it declared the thirteen American colonies free fr…" at bounding box center [439, 175] width 226 height 9
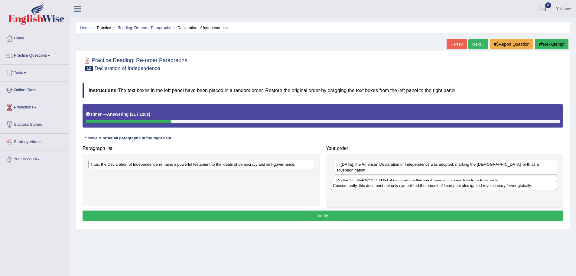
drag, startPoint x: 352, startPoint y: 178, endPoint x: 453, endPoint y: 186, distance: 101.4
click at [453, 186] on div "Consequently, this document not only symbolized the pursuit of liberty but also…" at bounding box center [444, 185] width 226 height 9
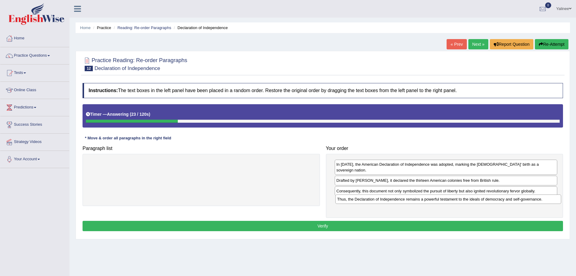
drag, startPoint x: 268, startPoint y: 165, endPoint x: 516, endPoint y: 200, distance: 249.7
click at [516, 200] on div "Thus, the Declaration of Independence remains a powerful testament to the ideal…" at bounding box center [449, 198] width 226 height 9
click at [359, 221] on button "Verify" at bounding box center [323, 226] width 481 height 10
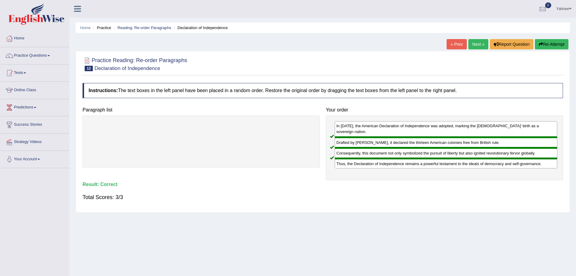
click at [477, 40] on link "Next »" at bounding box center [479, 44] width 20 height 10
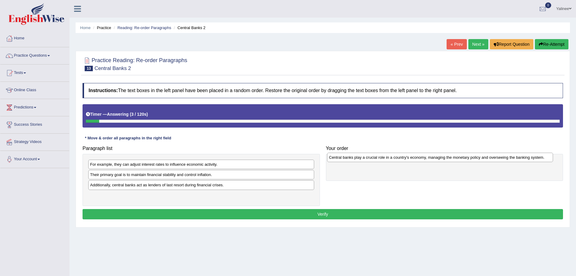
drag, startPoint x: 145, startPoint y: 175, endPoint x: 384, endPoint y: 158, distance: 239.7
click at [384, 158] on div "Central banks play a crucial role in a country's economy, managing the monetary…" at bounding box center [440, 157] width 226 height 9
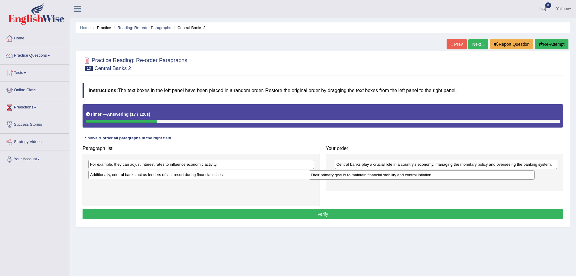
drag, startPoint x: 159, startPoint y: 175, endPoint x: 380, endPoint y: 176, distance: 220.9
click at [380, 176] on div "Their primary goal is to maintain financial stability and control inflation." at bounding box center [422, 174] width 226 height 9
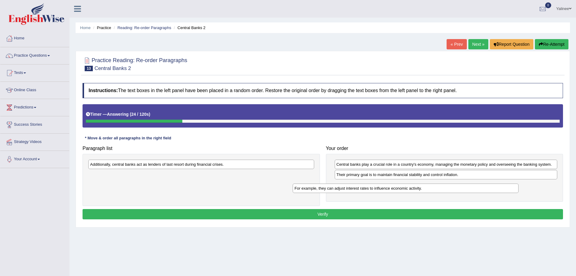
drag, startPoint x: 197, startPoint y: 165, endPoint x: 402, endPoint y: 189, distance: 205.9
click at [402, 189] on div "For example, they can adjust interest rates to influence economic activity." at bounding box center [406, 187] width 226 height 9
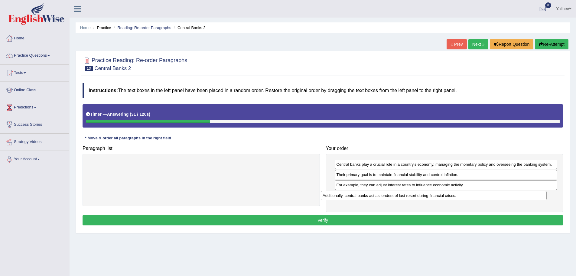
drag, startPoint x: 177, startPoint y: 166, endPoint x: 410, endPoint y: 197, distance: 234.8
click at [410, 197] on div "Additionally, central banks act as lenders of last resort during financial cris…" at bounding box center [434, 195] width 226 height 9
drag, startPoint x: 404, startPoint y: 185, endPoint x: 414, endPoint y: 198, distance: 16.6
click at [414, 199] on div "For example, they can adjust interest rates to influence economic activity." at bounding box center [456, 198] width 223 height 9
click at [359, 220] on button "Verify" at bounding box center [323, 220] width 481 height 10
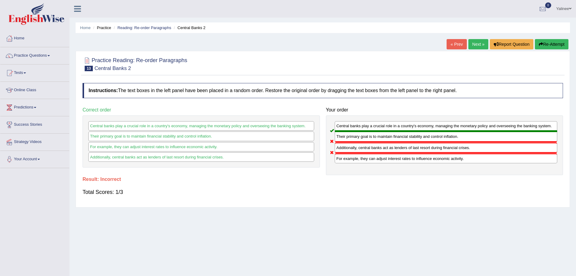
click at [555, 44] on button "Re-Attempt" at bounding box center [552, 44] width 34 height 10
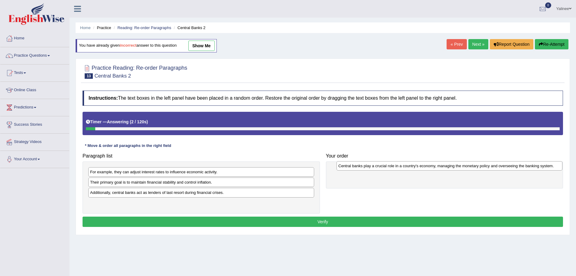
drag, startPoint x: 169, startPoint y: 184, endPoint x: 416, endPoint y: 169, distance: 247.4
click at [416, 169] on div "Central banks play a crucial role in a country's economy, managing the monetary…" at bounding box center [450, 165] width 226 height 9
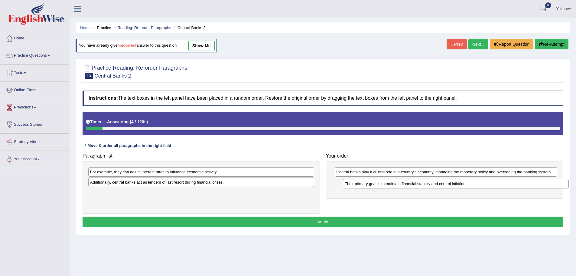
drag, startPoint x: 182, startPoint y: 184, endPoint x: 411, endPoint y: 183, distance: 228.5
click at [433, 185] on div "Their primary goal is to maintain financial stability and control inflation." at bounding box center [456, 183] width 226 height 9
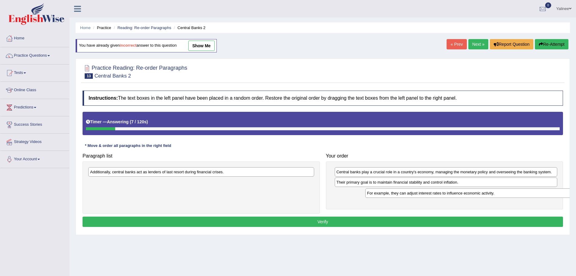
drag, startPoint x: 215, startPoint y: 170, endPoint x: 468, endPoint y: 186, distance: 254.0
click at [468, 188] on div "For example, they can adjust interest rates to influence economic activity." at bounding box center [479, 192] width 226 height 9
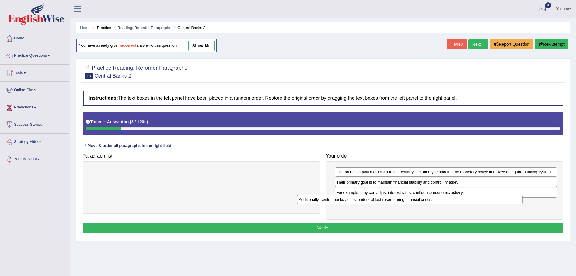
drag, startPoint x: 273, startPoint y: 176, endPoint x: 493, endPoint y: 203, distance: 222.0
click at [498, 202] on div "Additionally, central banks act as lenders of last resort during financial cris…" at bounding box center [410, 199] width 226 height 9
click at [359, 225] on button "Verify" at bounding box center [323, 227] width 481 height 10
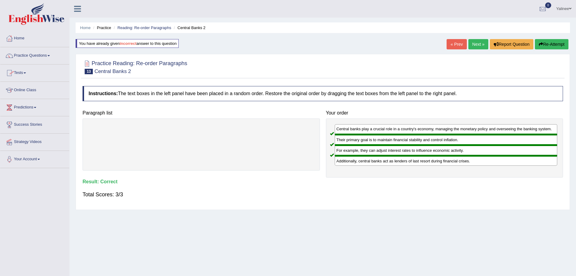
click at [44, 58] on link "Practice Questions" at bounding box center [34, 54] width 69 height 15
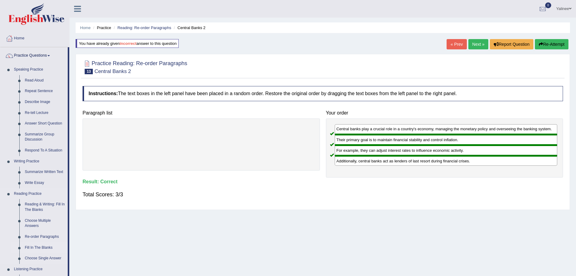
click at [32, 246] on link "Fill In The Blanks" at bounding box center [45, 247] width 46 height 11
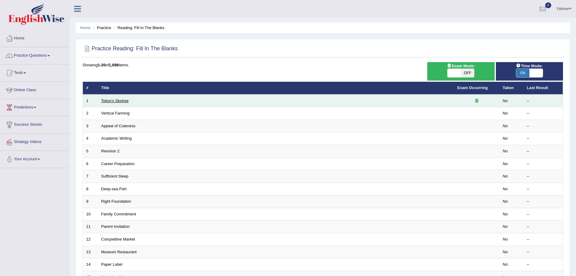
click at [107, 102] on link "Tokyo's Skytree" at bounding box center [115, 100] width 28 height 5
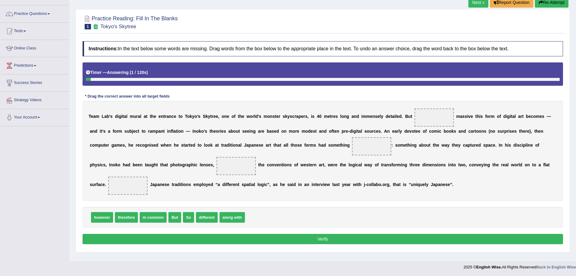
scroll to position [42, 0]
drag, startPoint x: 109, startPoint y: 117, endPoint x: 158, endPoint y: 119, distance: 49.0
click at [157, 119] on div "T e a m L a b ' s d i g i t a l m u r a l a t t h e e n t r a n c e t o T o k y…" at bounding box center [323, 150] width 481 height 100
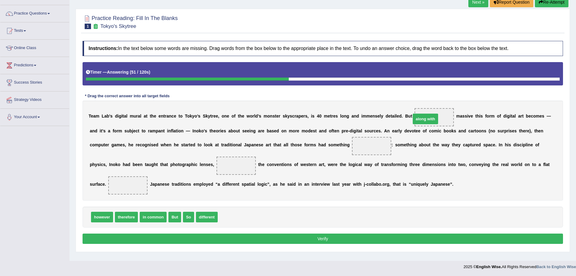
drag, startPoint x: 228, startPoint y: 217, endPoint x: 422, endPoint y: 119, distance: 216.8
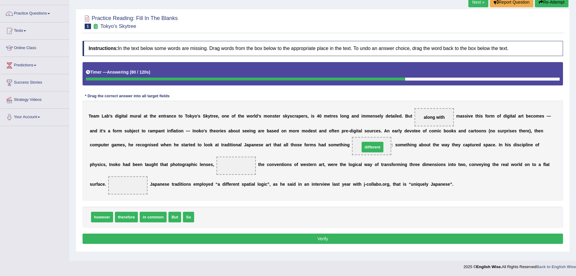
drag, startPoint x: 203, startPoint y: 215, endPoint x: 369, endPoint y: 146, distance: 180.0
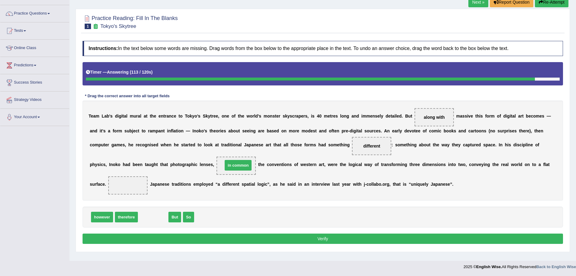
drag, startPoint x: 151, startPoint y: 217, endPoint x: 236, endPoint y: 165, distance: 99.5
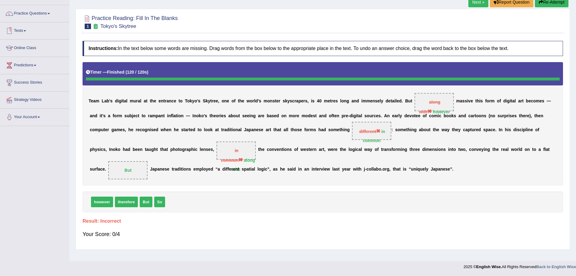
click at [96, 25] on icon at bounding box center [96, 26] width 6 height 5
click at [549, 3] on button "Re-Attempt" at bounding box center [552, 2] width 34 height 10
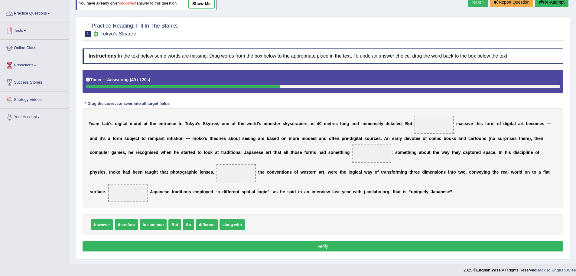
click at [14, 31] on link "Tests" at bounding box center [34, 29] width 69 height 15
click at [7, 150] on div at bounding box center [9, 149] width 9 height 9
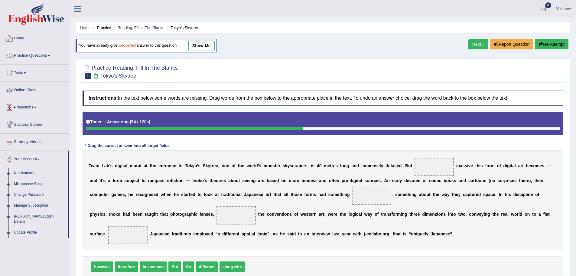
click at [18, 39] on link "Home" at bounding box center [34, 37] width 69 height 15
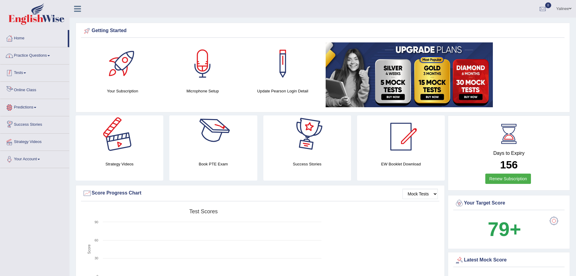
click at [50, 56] on span at bounding box center [49, 55] width 2 height 1
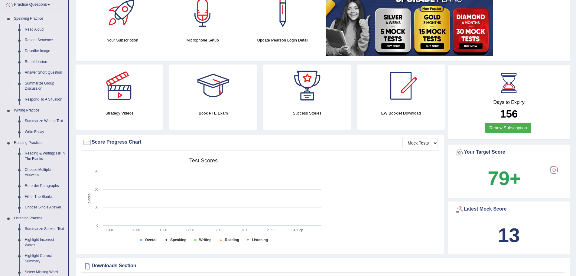
scroll to position [30, 0]
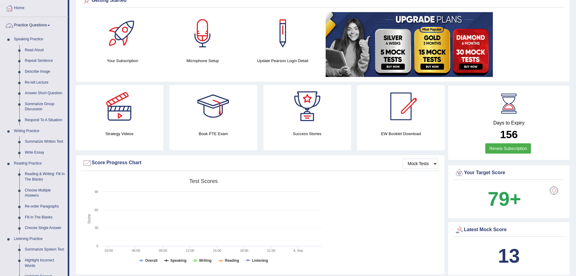
click at [50, 26] on span at bounding box center [49, 25] width 2 height 1
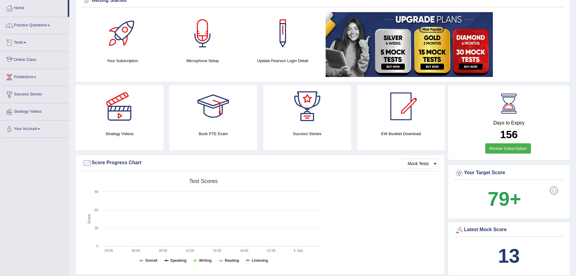
click at [21, 40] on link "Tests" at bounding box center [34, 41] width 69 height 15
click at [30, 56] on link "Take Practice Sectional Test" at bounding box center [39, 56] width 57 height 11
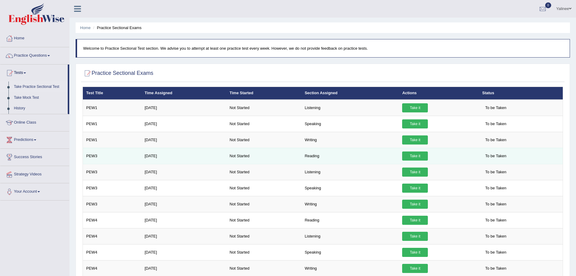
click at [413, 154] on link "Take it" at bounding box center [415, 155] width 26 height 9
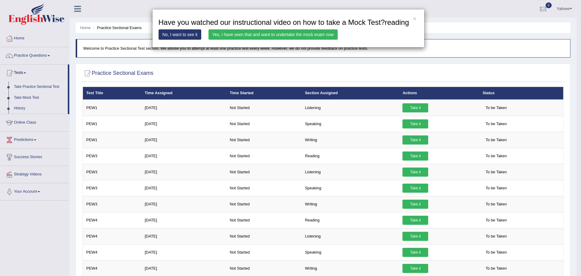
click at [229, 36] on link "Yes, I have seen that and want to undertake the mock exam now" at bounding box center [272, 34] width 129 height 10
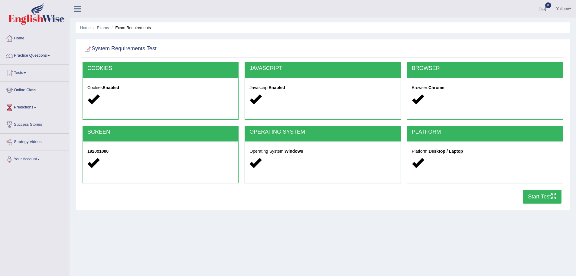
click at [535, 198] on button "Start Test" at bounding box center [542, 196] width 39 height 14
